Goal: Find specific page/section: Find specific page/section

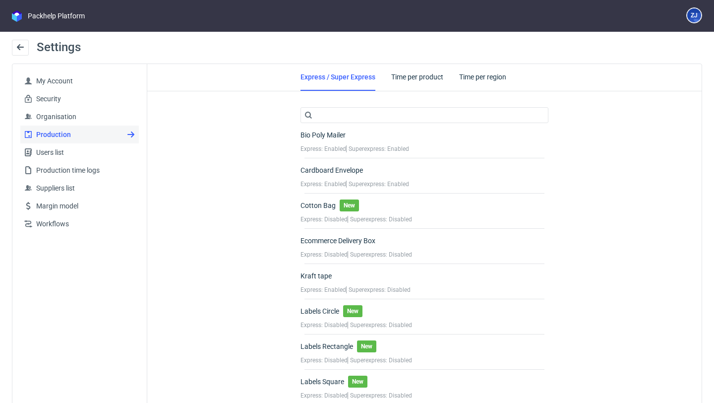
scroll to position [1470, 0]
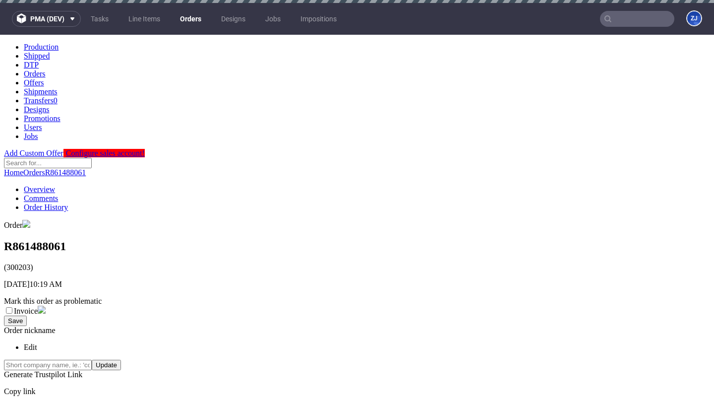
click at [197, 15] on link "Orders" at bounding box center [190, 19] width 33 height 16
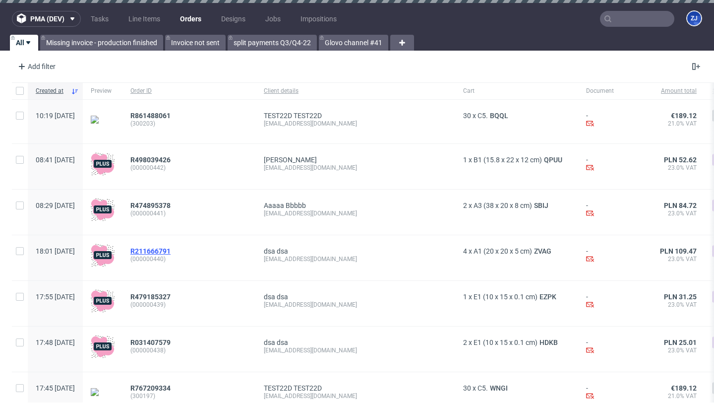
click at [171, 249] on span "R211666791" at bounding box center [150, 251] width 40 height 8
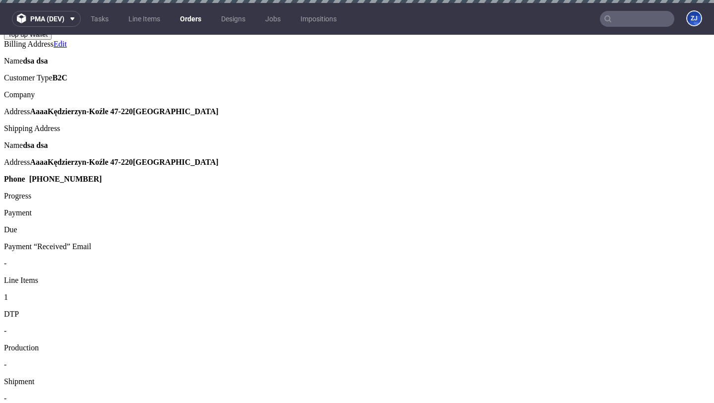
scroll to position [566, 0]
